Goal: Information Seeking & Learning: Learn about a topic

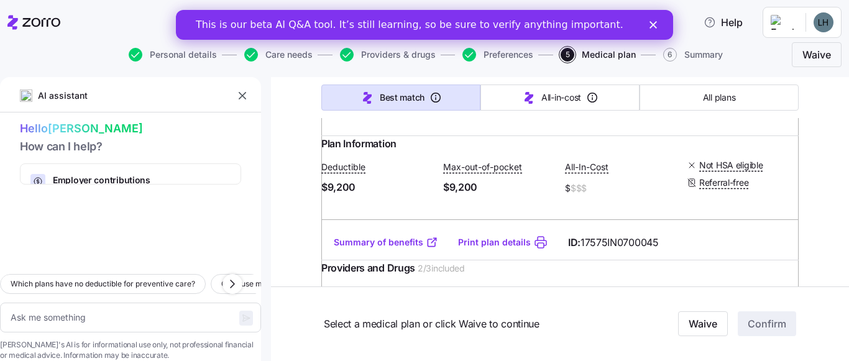
scroll to position [7212, 0]
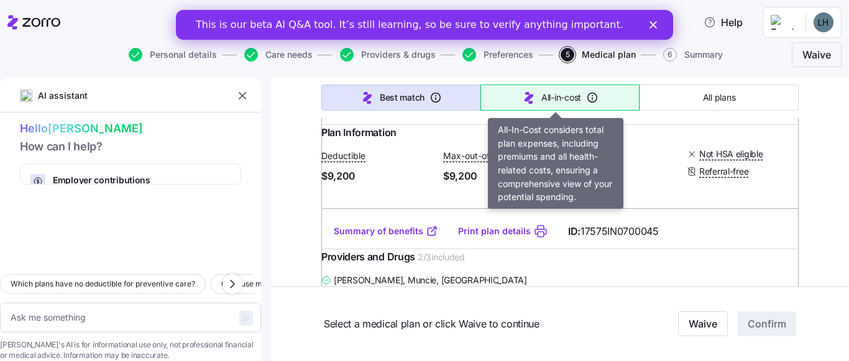
click at [494, 101] on button "All-in-cost" at bounding box center [560, 98] width 159 height 26
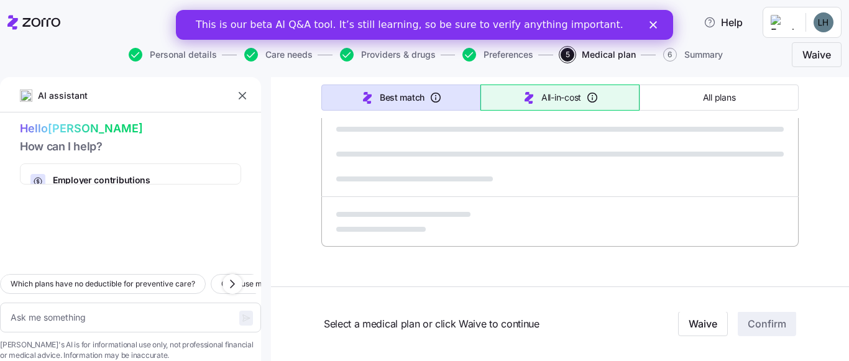
scroll to position [877, 0]
type textarea "x"
type input "Sorted by: All-in-cost"
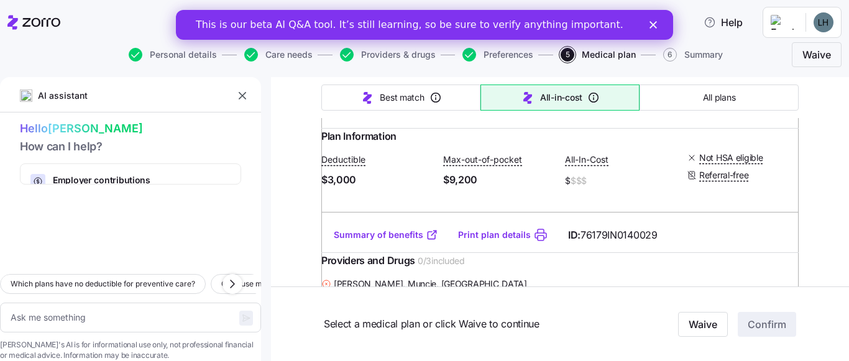
scroll to position [7063, 0]
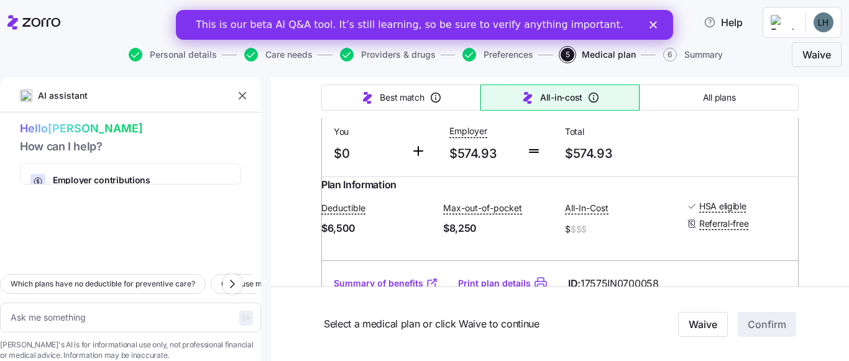
type textarea "x"
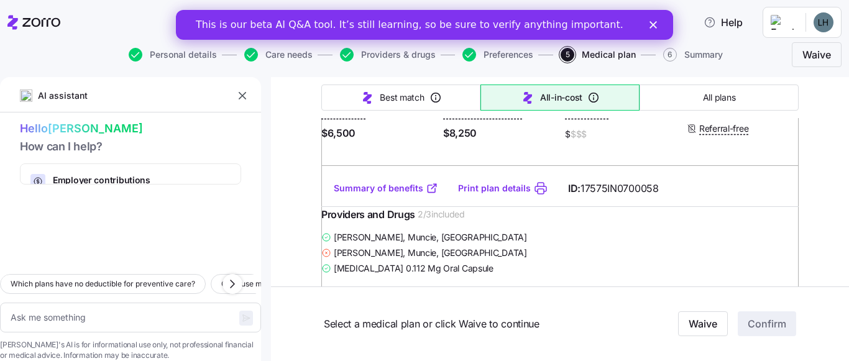
scroll to position [8618, 0]
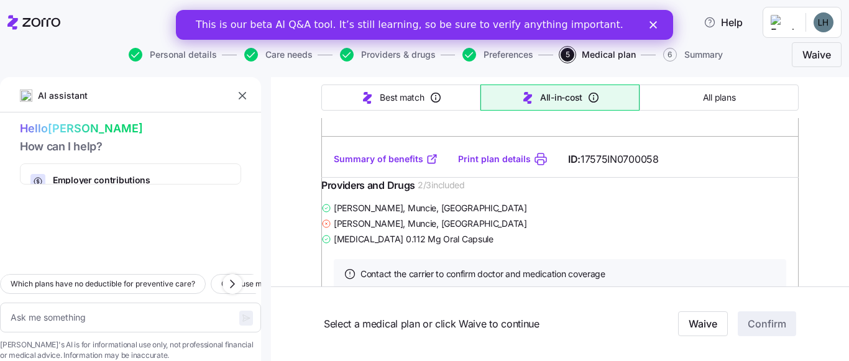
click at [481, 85] on button "All-in-cost" at bounding box center [560, 98] width 159 height 26
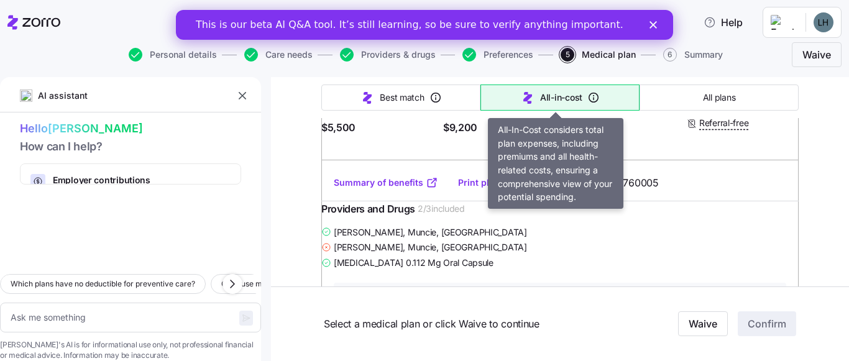
scroll to position [5571, 0]
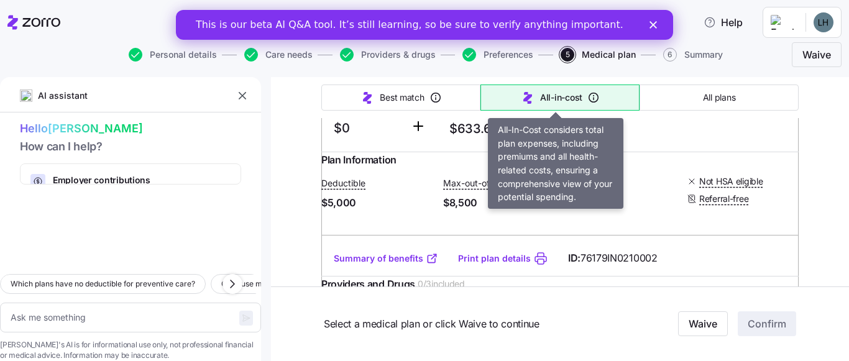
click at [305, 190] on div "Choose your plan Covered: Just me Westminster Village Muncie, Inc. is contribut…" at bounding box center [560, 241] width 578 height 11471
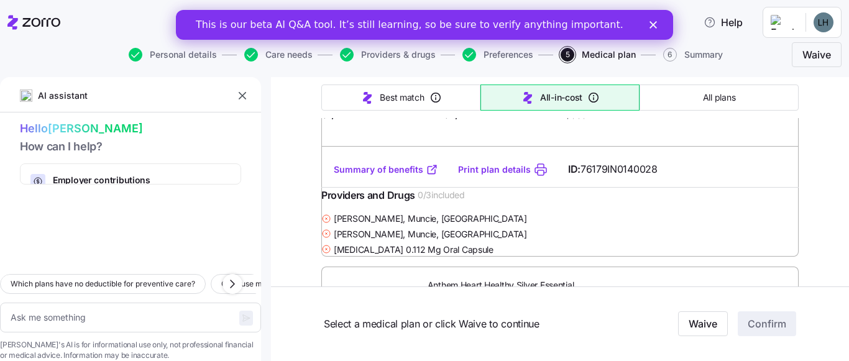
scroll to position [373, 0]
